Goal: Entertainment & Leisure: Consume media (video, audio)

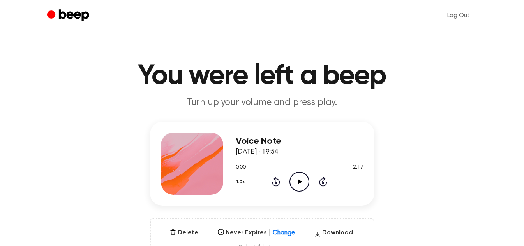
click at [302, 178] on icon "Play Audio" at bounding box center [299, 182] width 20 height 20
click at [300, 179] on icon at bounding box center [299, 181] width 4 height 5
click at [273, 177] on icon "Rewind 5 seconds" at bounding box center [275, 182] width 9 height 10
click at [290, 182] on circle at bounding box center [299, 181] width 19 height 19
click at [298, 181] on icon at bounding box center [299, 181] width 4 height 5
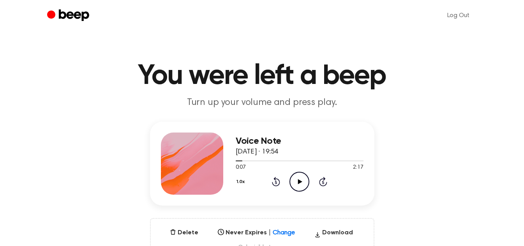
click at [296, 174] on icon "Play Audio" at bounding box center [299, 182] width 20 height 20
click at [296, 174] on icon "Pause Audio" at bounding box center [299, 182] width 20 height 20
click at [275, 177] on icon at bounding box center [276, 181] width 8 height 9
click at [301, 184] on icon "Play Audio" at bounding box center [299, 182] width 20 height 20
click at [295, 181] on icon "Pause Audio" at bounding box center [299, 182] width 20 height 20
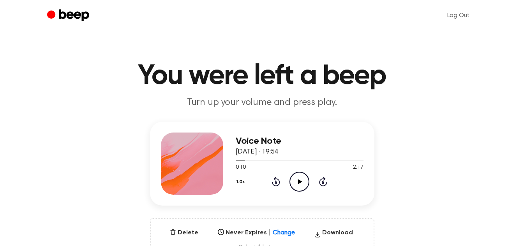
click at [294, 177] on icon "Play Audio" at bounding box center [299, 182] width 20 height 20
click at [299, 179] on icon at bounding box center [299, 181] width 4 height 5
click at [278, 179] on icon at bounding box center [276, 181] width 8 height 9
click at [301, 180] on icon "Play Audio" at bounding box center [299, 182] width 20 height 20
click at [298, 179] on icon at bounding box center [299, 181] width 4 height 5
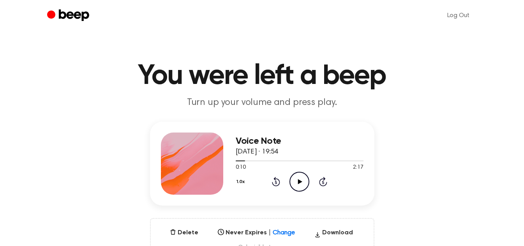
click at [299, 187] on icon "Play Audio" at bounding box center [299, 182] width 20 height 20
click at [299, 181] on icon "Pause Audio" at bounding box center [299, 182] width 20 height 20
click at [277, 186] on icon "Rewind 5 seconds" at bounding box center [275, 182] width 9 height 10
click at [299, 181] on icon at bounding box center [300, 181] width 4 height 5
click at [299, 181] on icon "Pause Audio" at bounding box center [299, 182] width 20 height 20
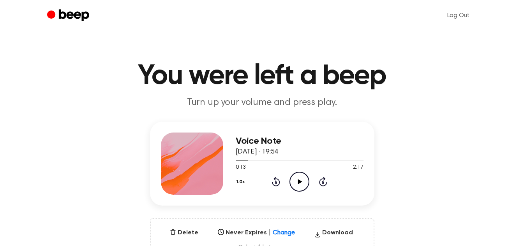
click at [295, 180] on icon "Play Audio" at bounding box center [299, 182] width 20 height 20
click at [295, 180] on icon "Pause Audio" at bounding box center [299, 182] width 20 height 20
click at [299, 178] on icon "Play Audio" at bounding box center [299, 182] width 20 height 20
click at [299, 178] on icon "Pause Audio" at bounding box center [299, 182] width 20 height 20
click at [301, 178] on icon "Play Audio" at bounding box center [299, 182] width 20 height 20
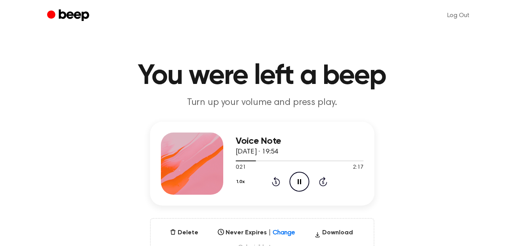
click at [297, 179] on icon "Pause Audio" at bounding box center [299, 182] width 20 height 20
click at [292, 179] on icon "Play Audio" at bounding box center [299, 182] width 20 height 20
click at [295, 179] on icon "Pause Audio" at bounding box center [299, 182] width 20 height 20
click at [291, 180] on icon "Play Audio" at bounding box center [299, 182] width 20 height 20
click at [294, 180] on icon "Pause Audio" at bounding box center [299, 182] width 20 height 20
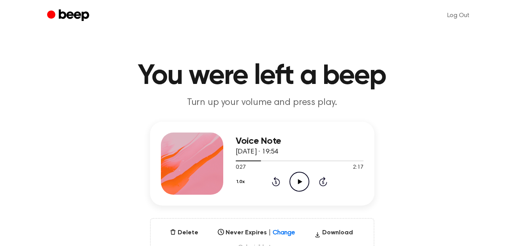
click at [297, 185] on icon "Play Audio" at bounding box center [299, 182] width 20 height 20
click at [295, 182] on icon "Pause Audio" at bounding box center [299, 182] width 20 height 20
click at [300, 175] on icon "Play Audio" at bounding box center [299, 182] width 20 height 20
click at [300, 175] on icon "Pause Audio" at bounding box center [299, 182] width 20 height 20
click at [302, 179] on icon "Play Audio" at bounding box center [299, 182] width 20 height 20
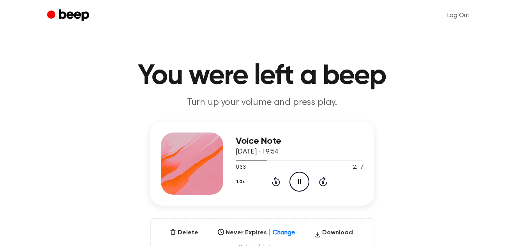
click at [302, 179] on icon "Pause Audio" at bounding box center [299, 182] width 20 height 20
click at [298, 176] on icon "Play Audio" at bounding box center [299, 182] width 20 height 20
click at [298, 176] on icon "Pause Audio" at bounding box center [299, 182] width 20 height 20
click at [297, 181] on icon "Play Audio" at bounding box center [299, 182] width 20 height 20
click at [276, 178] on icon "Rewind 5 seconds" at bounding box center [275, 182] width 9 height 10
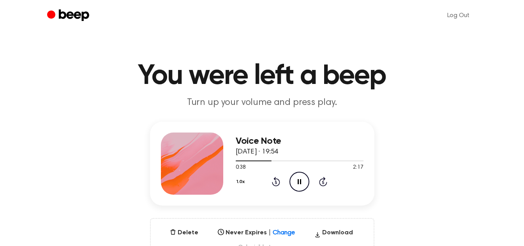
click at [295, 178] on icon "Pause Audio" at bounding box center [299, 182] width 20 height 20
click at [297, 177] on icon "Play Audio" at bounding box center [299, 182] width 20 height 20
click at [297, 177] on icon "Pause Audio" at bounding box center [299, 182] width 20 height 20
click at [304, 183] on icon "Play Audio" at bounding box center [299, 182] width 20 height 20
click at [277, 180] on icon "Rewind 5 seconds" at bounding box center [275, 182] width 9 height 10
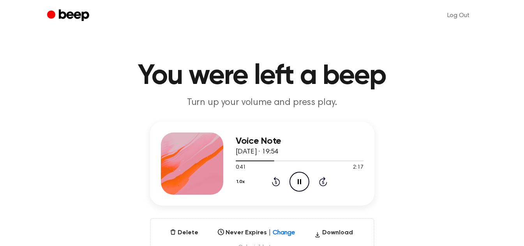
click at [297, 180] on icon at bounding box center [299, 181] width 4 height 5
click at [297, 173] on icon "Play Audio" at bounding box center [299, 182] width 20 height 20
click at [297, 173] on icon "Pause Audio" at bounding box center [299, 182] width 20 height 20
click at [293, 174] on icon "Play Audio" at bounding box center [299, 182] width 20 height 20
click at [293, 174] on icon "Pause Audio" at bounding box center [299, 182] width 20 height 20
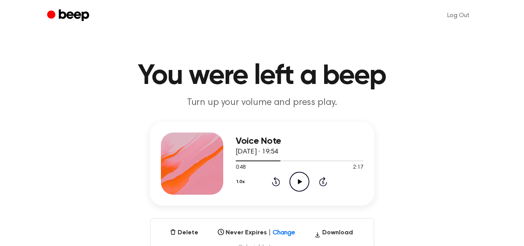
click at [306, 178] on icon "Play Audio" at bounding box center [299, 182] width 20 height 20
click at [306, 178] on icon "Pause Audio" at bounding box center [299, 182] width 20 height 20
click at [297, 178] on icon "Play Audio" at bounding box center [299, 182] width 20 height 20
click at [272, 181] on icon "Rewind 5 seconds" at bounding box center [275, 182] width 9 height 10
click at [294, 181] on icon "Pause Audio" at bounding box center [299, 182] width 20 height 20
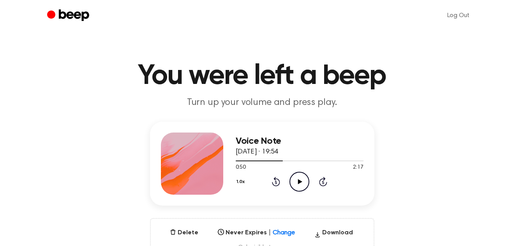
click at [299, 184] on icon "Play Audio" at bounding box center [299, 182] width 20 height 20
click at [299, 184] on icon "Pause Audio" at bounding box center [299, 182] width 20 height 20
click at [276, 183] on icon at bounding box center [276, 182] width 2 height 3
click at [296, 179] on icon "Play Audio" at bounding box center [299, 182] width 20 height 20
click at [296, 179] on icon "Pause Audio" at bounding box center [299, 182] width 20 height 20
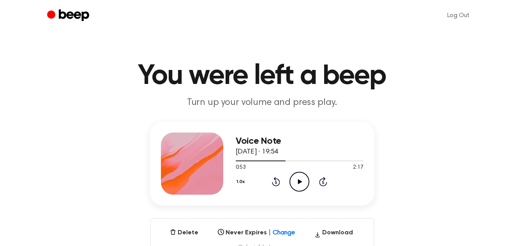
click at [274, 177] on icon "Rewind 5 seconds" at bounding box center [275, 182] width 9 height 10
click at [292, 183] on icon "Play Audio" at bounding box center [299, 182] width 20 height 20
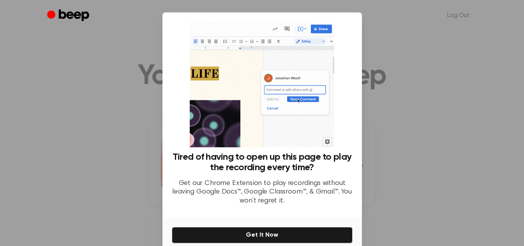
scroll to position [35, 0]
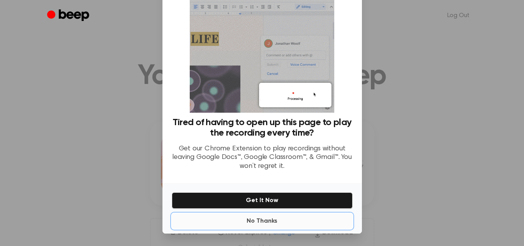
click at [269, 217] on button "No Thanks" at bounding box center [262, 222] width 181 height 16
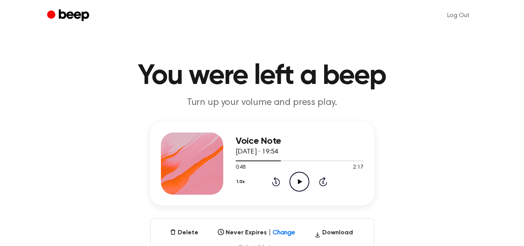
click at [272, 178] on icon "Rewind 5 seconds" at bounding box center [275, 182] width 9 height 10
click at [326, 184] on icon at bounding box center [323, 181] width 8 height 9
click at [298, 179] on icon "Play Audio" at bounding box center [299, 182] width 20 height 20
click at [295, 182] on icon "Pause Audio" at bounding box center [299, 182] width 20 height 20
click at [297, 183] on icon "Play Audio" at bounding box center [299, 182] width 20 height 20
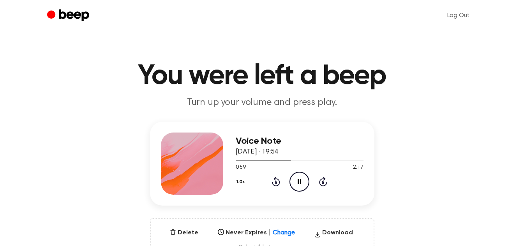
click at [297, 183] on icon at bounding box center [299, 181] width 4 height 5
click at [297, 178] on icon "Play Audio" at bounding box center [299, 182] width 20 height 20
click at [297, 178] on icon "Pause Audio" at bounding box center [299, 182] width 20 height 20
click at [278, 179] on icon at bounding box center [276, 181] width 8 height 9
click at [297, 181] on icon "Play Audio" at bounding box center [299, 182] width 20 height 20
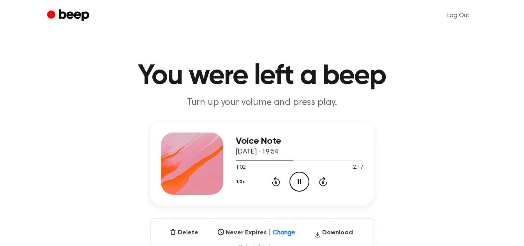
click at [297, 181] on icon at bounding box center [299, 181] width 4 height 5
click at [304, 177] on icon "Play Audio" at bounding box center [299, 182] width 20 height 20
click at [271, 181] on icon "Rewind 5 seconds" at bounding box center [275, 182] width 9 height 10
click at [295, 183] on icon "Pause Audio" at bounding box center [299, 182] width 20 height 20
click at [304, 176] on icon "Play Audio" at bounding box center [299, 182] width 20 height 20
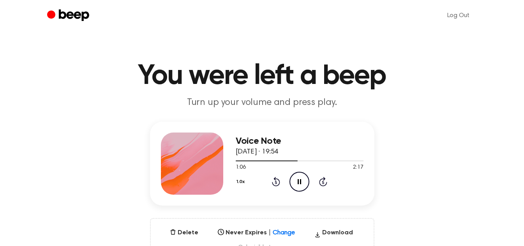
click at [304, 176] on icon "Pause Audio" at bounding box center [299, 182] width 20 height 20
click at [299, 191] on circle at bounding box center [299, 181] width 19 height 19
click at [294, 175] on icon "Pause Audio" at bounding box center [299, 182] width 20 height 20
click at [301, 179] on icon "Play Audio" at bounding box center [299, 182] width 20 height 20
click at [301, 179] on icon "Pause Audio" at bounding box center [299, 182] width 20 height 20
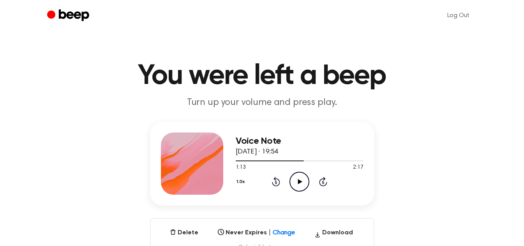
click at [278, 177] on icon "Rewind 5 seconds" at bounding box center [275, 182] width 9 height 10
click at [300, 183] on icon "Play Audio" at bounding box center [299, 182] width 20 height 20
click at [300, 183] on icon at bounding box center [299, 181] width 4 height 5
